Goal: Task Accomplishment & Management: Complete application form

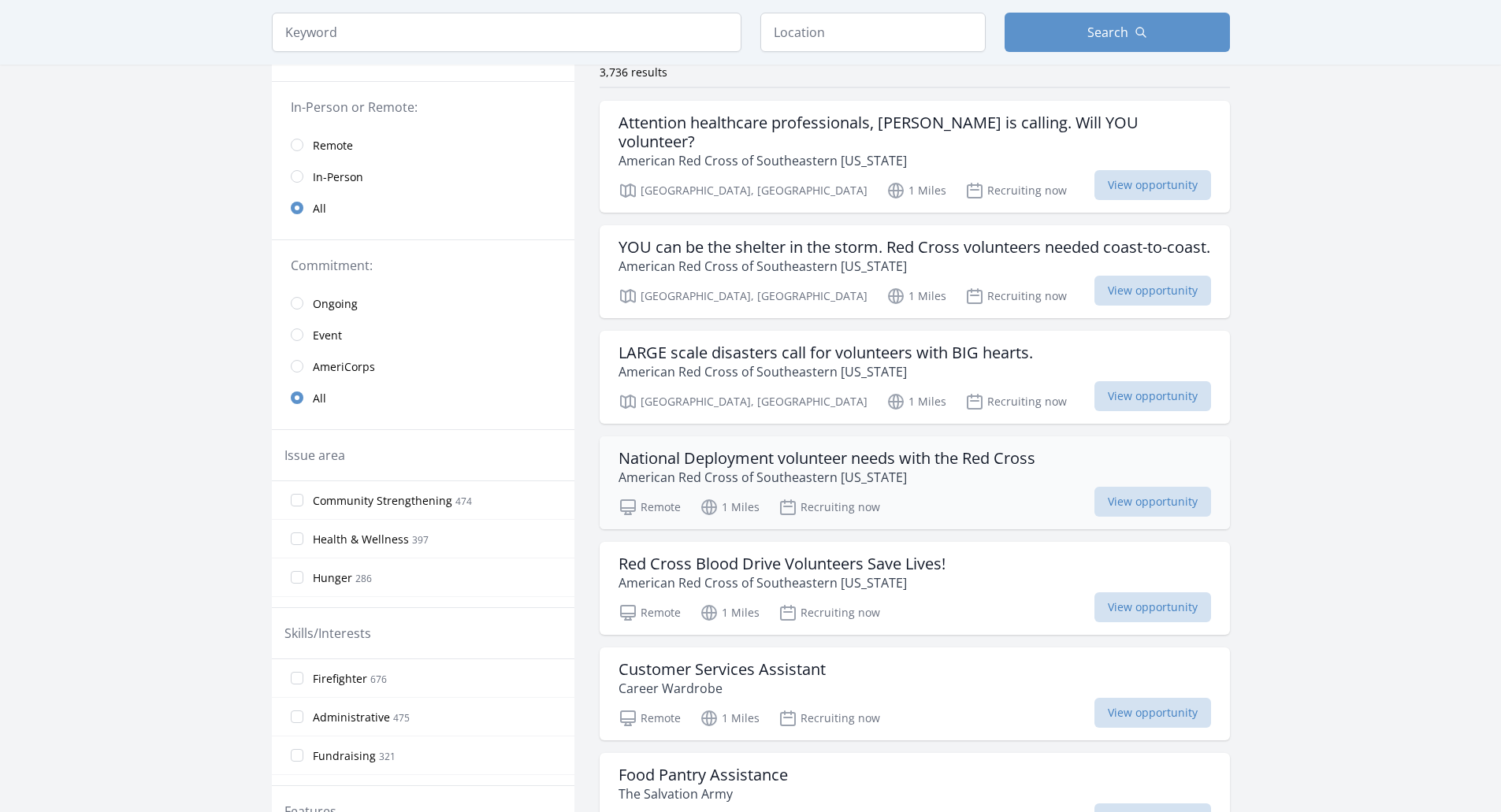
scroll to position [157, 0]
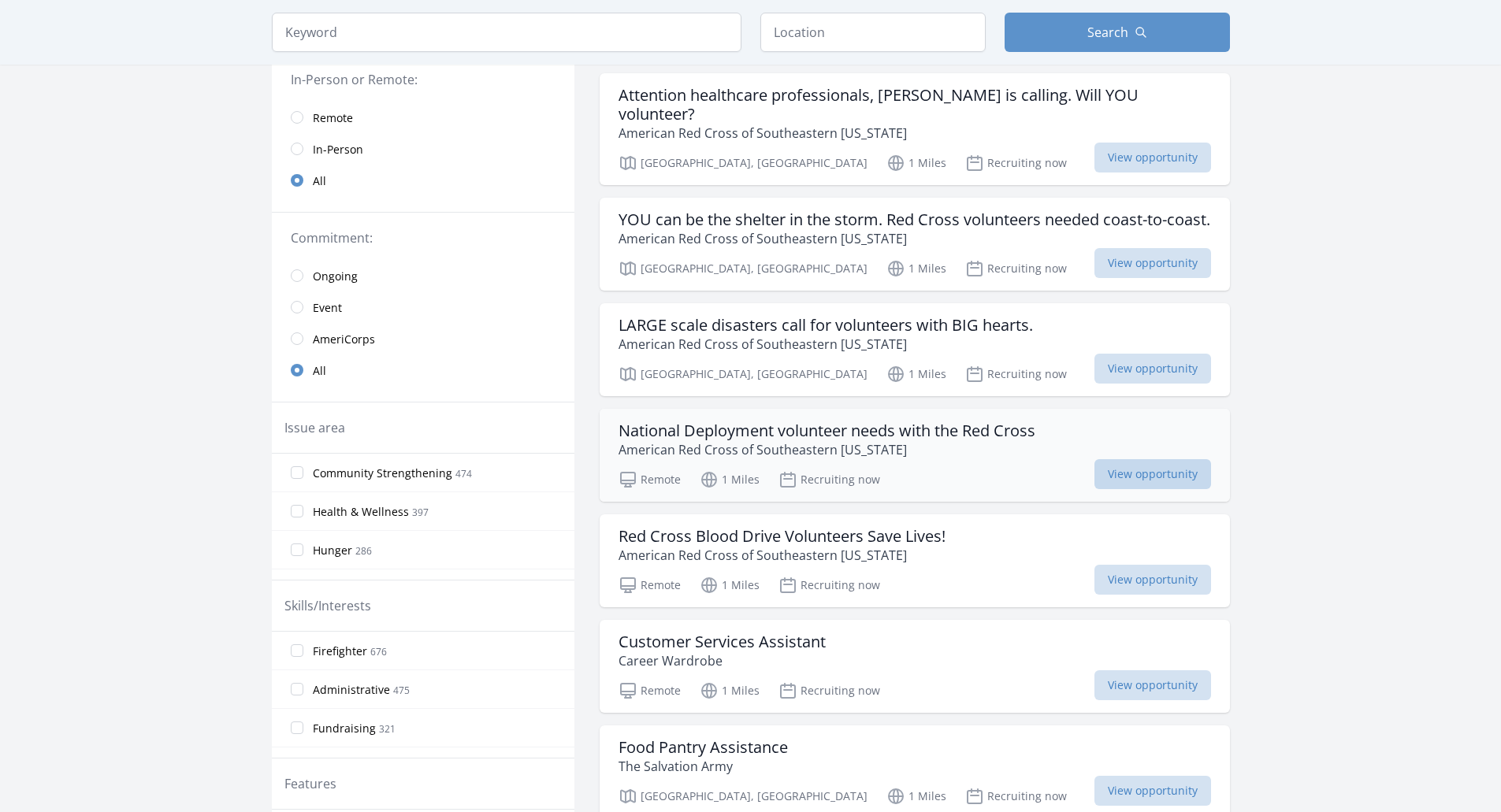
click at [1150, 476] on span "View opportunity" at bounding box center [1153, 474] width 117 height 30
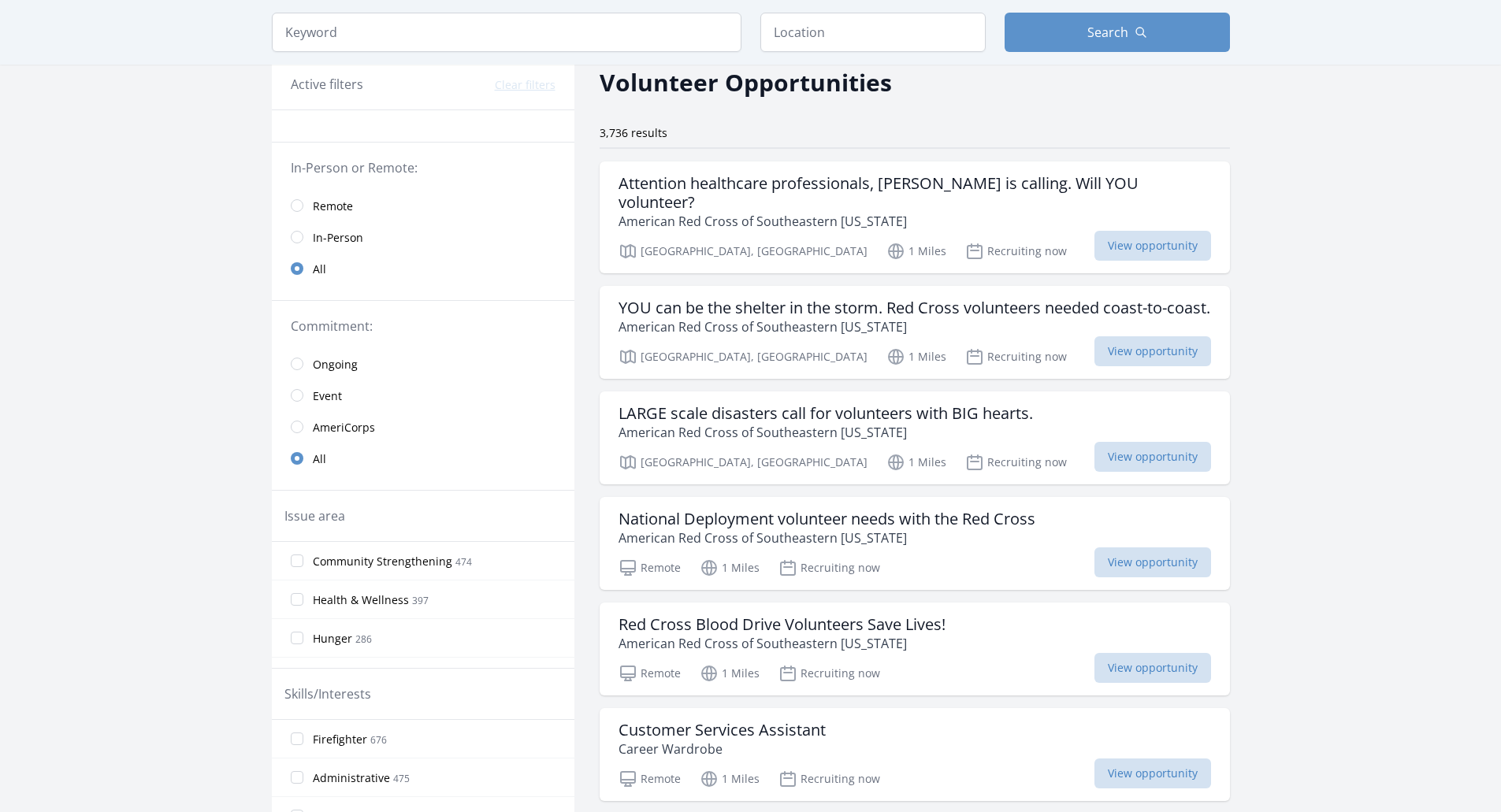
scroll to position [0, 0]
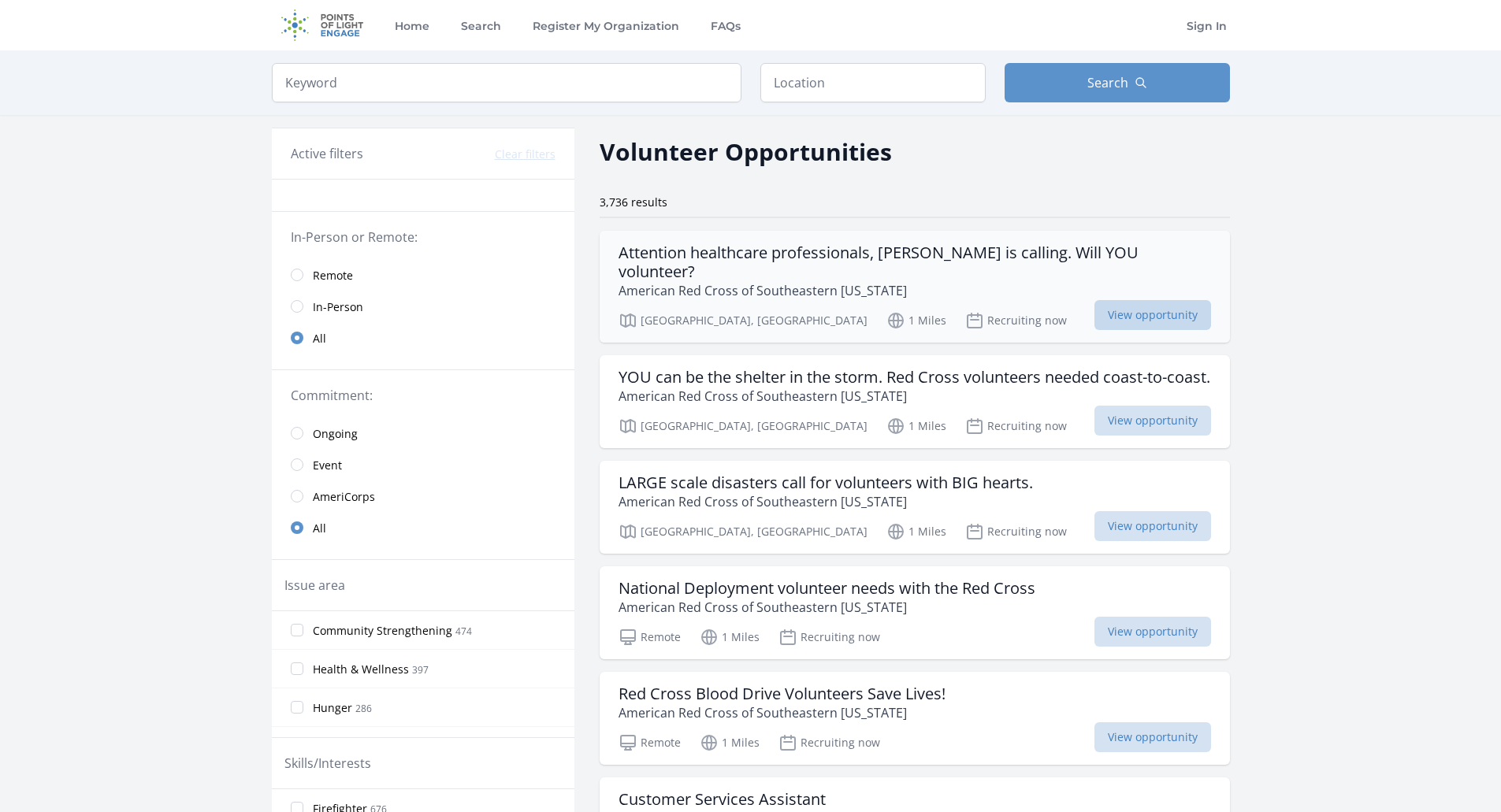
click at [1121, 300] on span "View opportunity" at bounding box center [1153, 315] width 117 height 30
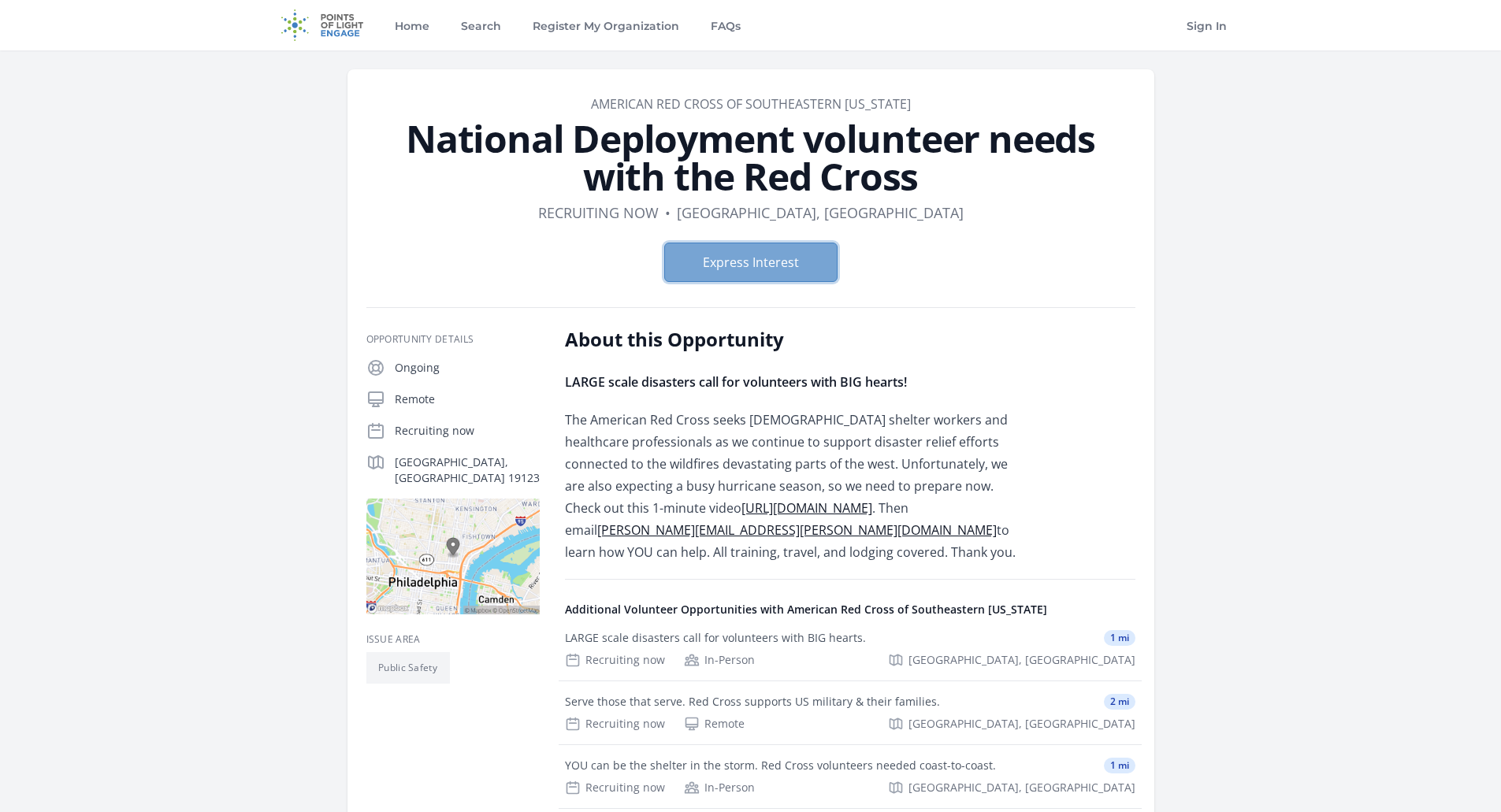
click at [735, 263] on button "Express Interest" at bounding box center [750, 262] width 173 height 39
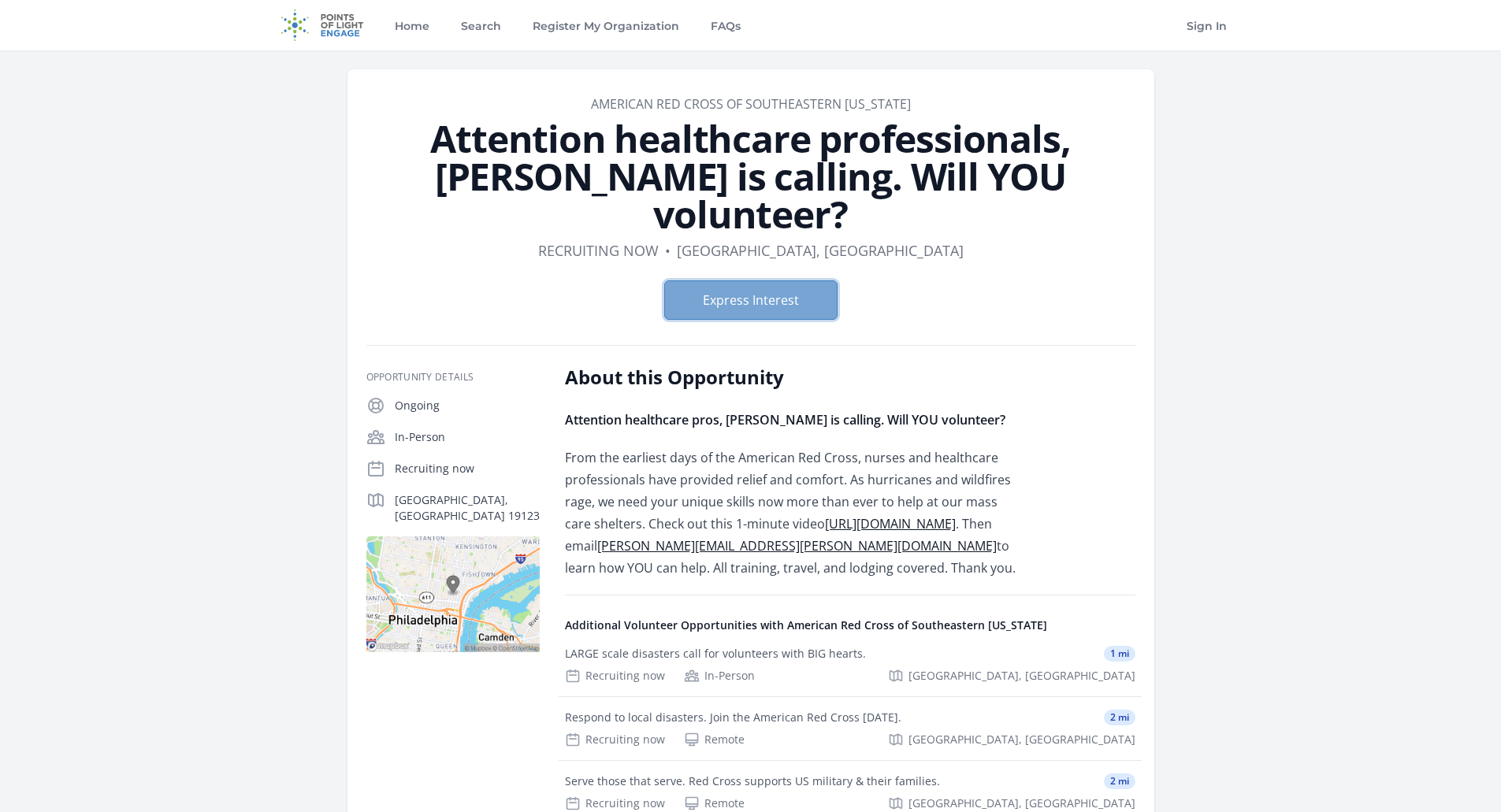
click at [742, 281] on button "Express Interest" at bounding box center [750, 300] width 173 height 39
